Goal: Task Accomplishment & Management: Use online tool/utility

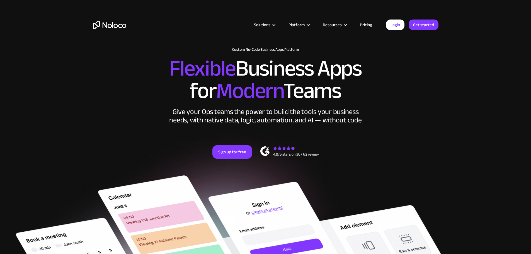
click at [486, 102] on section "New: Connect Noloco to Stripe Custom No-Code Business Apps Platform Flexible Bu…" at bounding box center [265, 238] width 531 height 477
click at [425, 24] on link "Get started" at bounding box center [424, 25] width 30 height 11
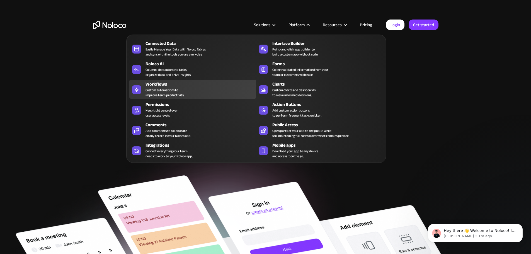
click at [172, 93] on div "Custom automations to improve team productivity." at bounding box center [165, 93] width 39 height 10
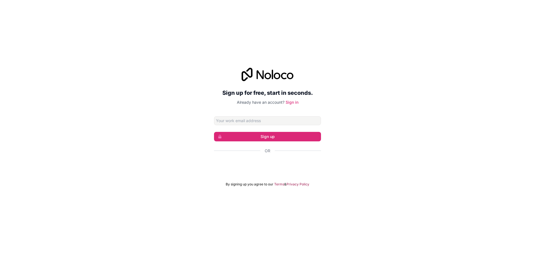
click at [453, 155] on div "Sign up for free, start in seconds. Already have an account? Sign in Sign up Or…" at bounding box center [267, 127] width 535 height 134
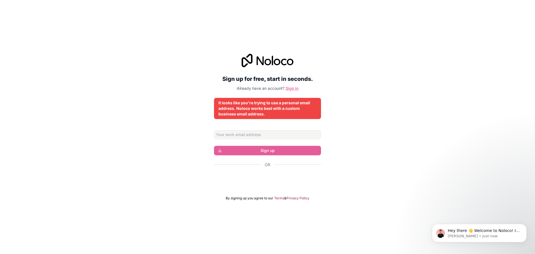
click at [293, 88] on link "Sign in" at bounding box center [292, 88] width 13 height 5
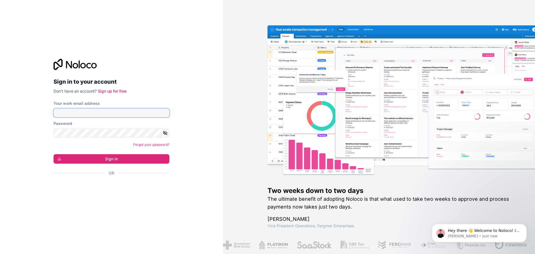
click at [101, 113] on input "Your work email address" at bounding box center [112, 112] width 116 height 9
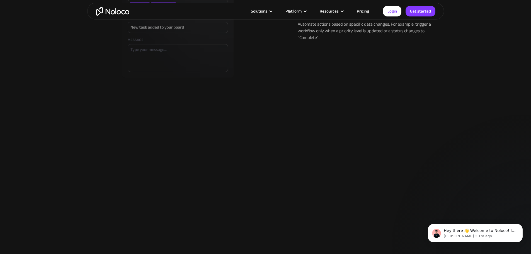
scroll to position [725, 0]
